Goal: Navigation & Orientation: Understand site structure

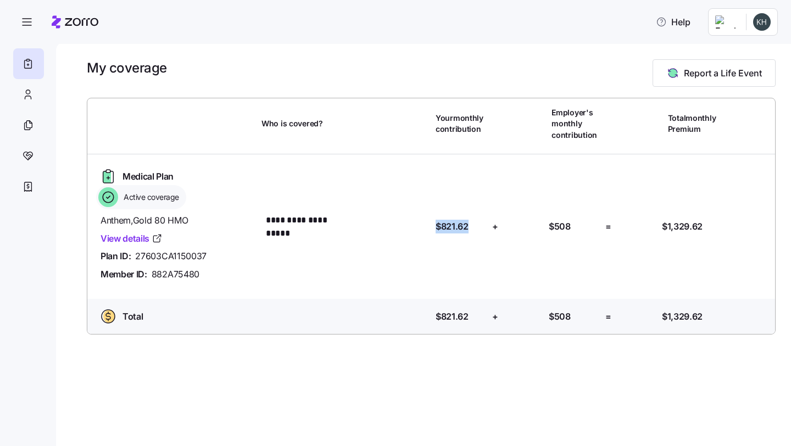
drag, startPoint x: 468, startPoint y: 231, endPoint x: 425, endPoint y: 225, distance: 43.7
click at [427, 225] on div "**********" at bounding box center [431, 226] width 679 height 127
click at [571, 218] on div "Employer's contribution: $508" at bounding box center [572, 226] width 57 height 23
drag, startPoint x: 572, startPoint y: 221, endPoint x: 550, endPoint y: 226, distance: 22.5
click at [550, 226] on div "Employer's contribution: $508" at bounding box center [573, 227] width 48 height 14
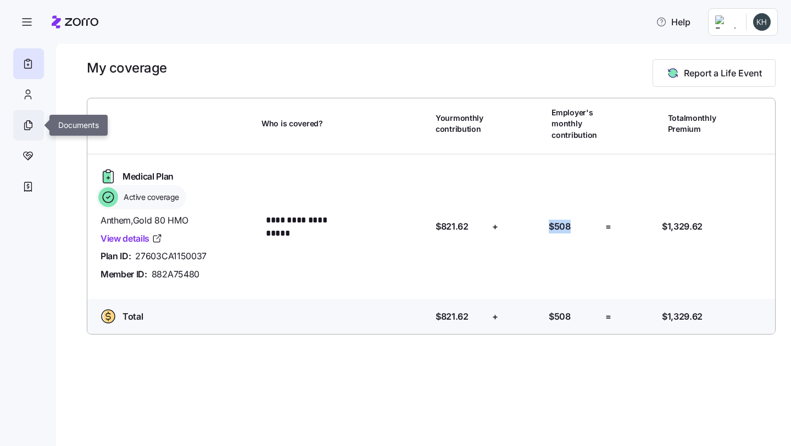
click at [35, 120] on div at bounding box center [28, 125] width 31 height 31
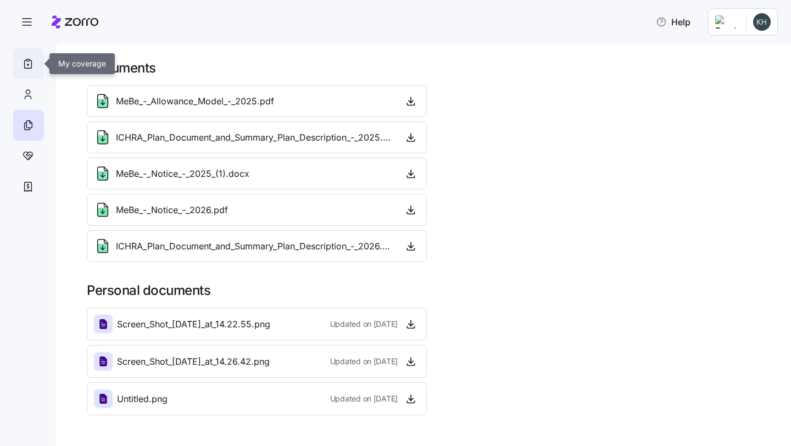
click at [34, 70] on div at bounding box center [28, 63] width 31 height 31
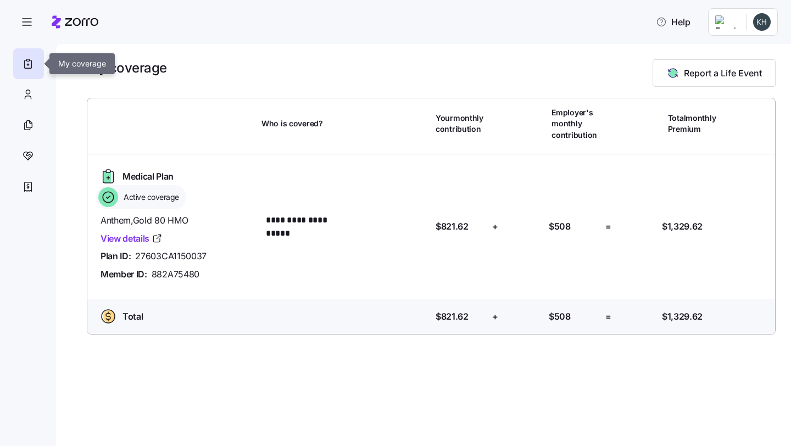
click at [29, 64] on icon at bounding box center [28, 63] width 12 height 13
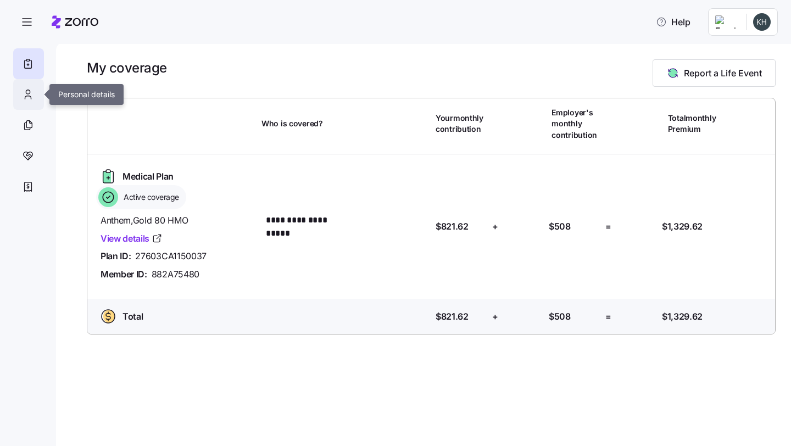
click at [37, 101] on div at bounding box center [28, 94] width 31 height 31
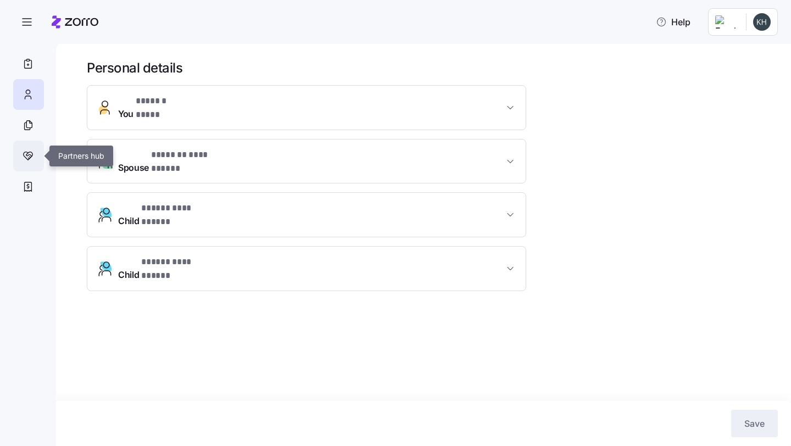
click at [26, 153] on icon at bounding box center [28, 155] width 12 height 13
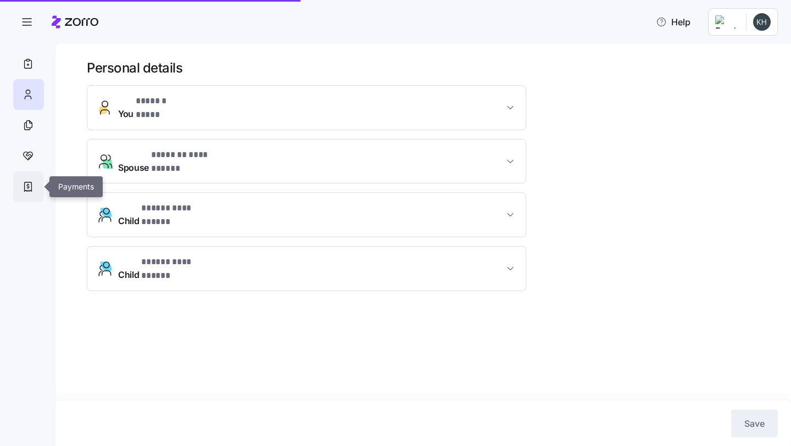
click at [32, 187] on icon at bounding box center [28, 186] width 12 height 13
click at [29, 188] on icon at bounding box center [28, 186] width 12 height 13
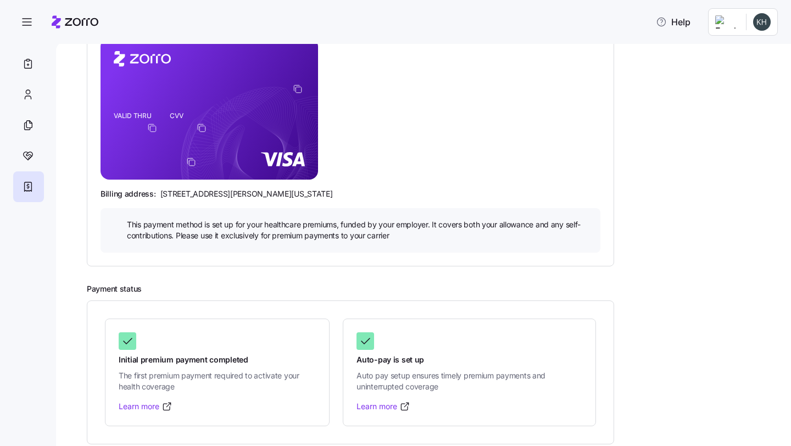
scroll to position [174, 0]
